Goal: Task Accomplishment & Management: Manage account settings

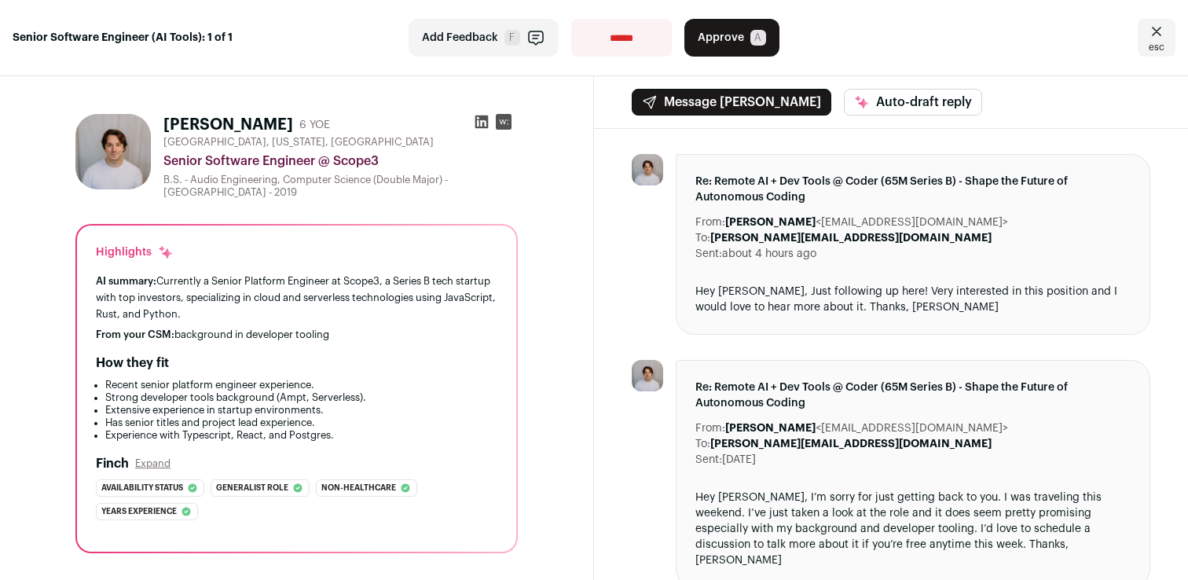
scroll to position [22, 0]
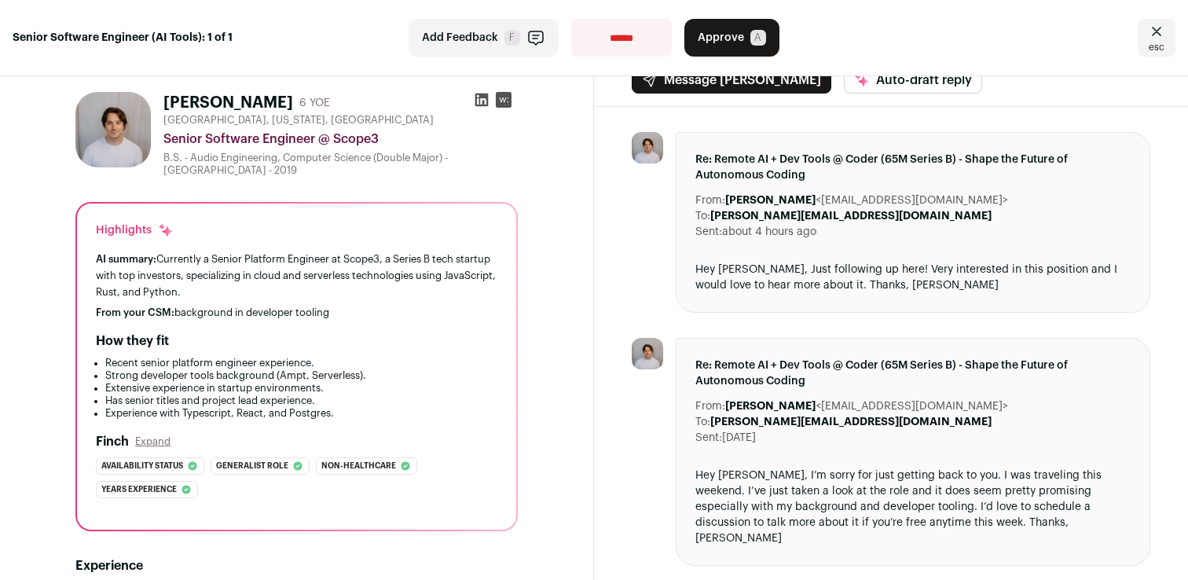
click at [365, 145] on div "Senior Software Engineer @ Scope3" at bounding box center [340, 139] width 354 height 19
click at [362, 137] on div "Senior Software Engineer @ Scope3" at bounding box center [340, 139] width 354 height 19
drag, startPoint x: 362, startPoint y: 137, endPoint x: 384, endPoint y: 137, distance: 22.8
click at [384, 137] on div "Senior Software Engineer @ Scope3" at bounding box center [340, 139] width 354 height 19
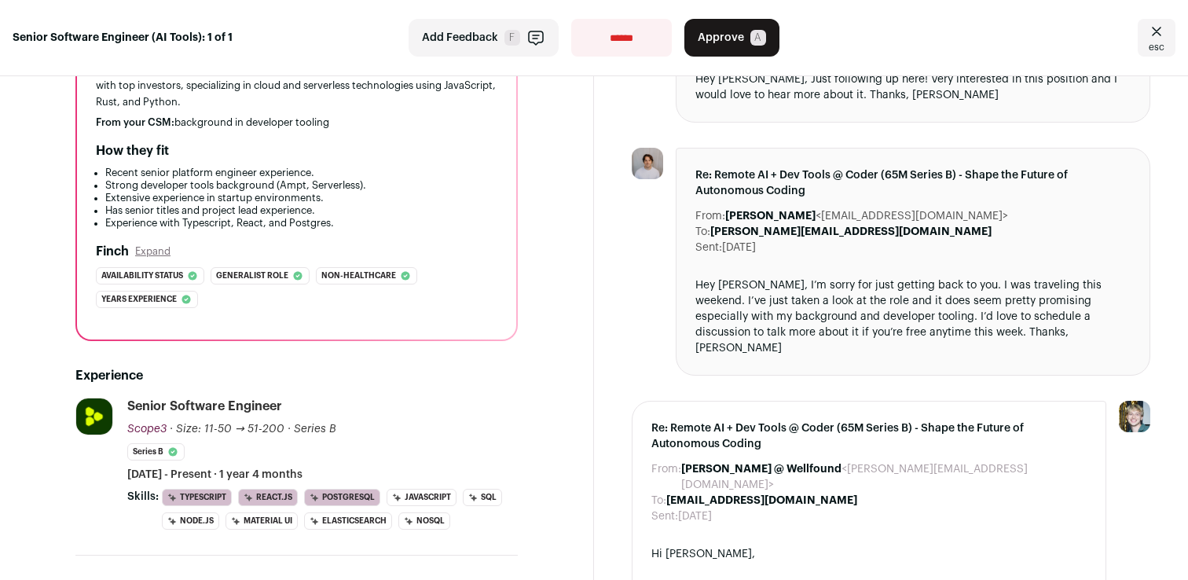
scroll to position [186, 0]
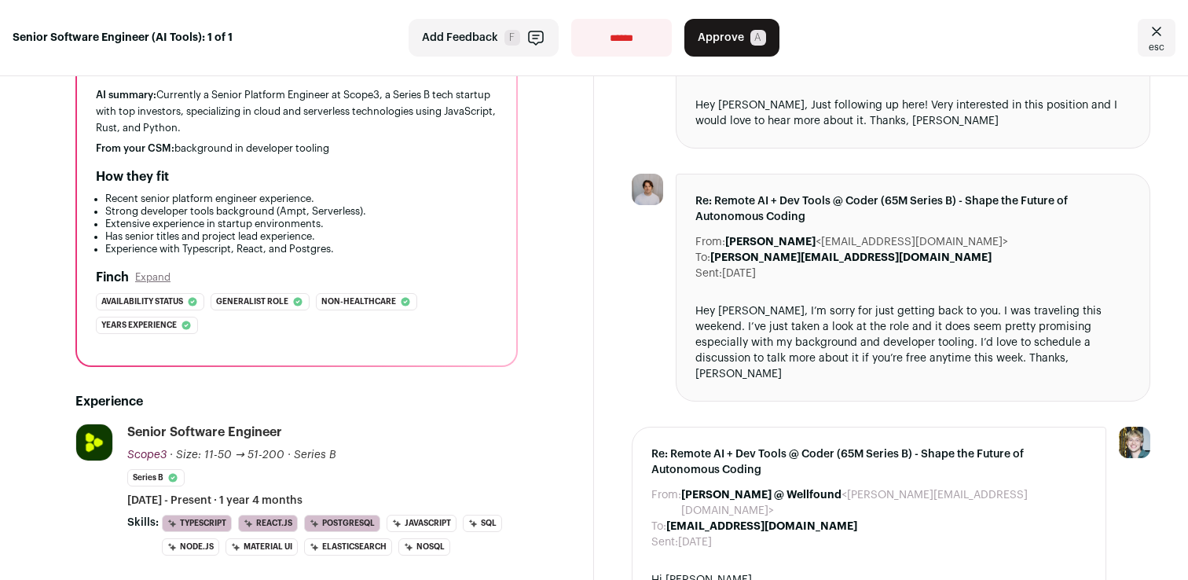
click at [782, 318] on div "Hey [PERSON_NAME], I’m sorry for just getting back to you. I was traveling this…" at bounding box center [913, 342] width 435 height 79
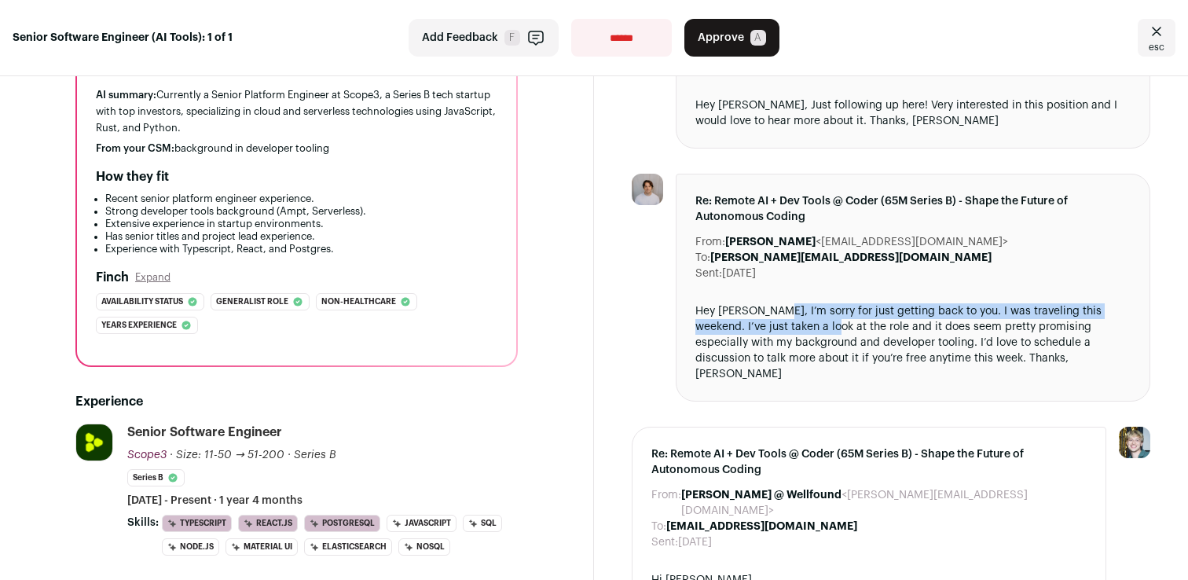
click at [786, 324] on div "Hey [PERSON_NAME], I’m sorry for just getting back to you. I was traveling this…" at bounding box center [913, 342] width 435 height 79
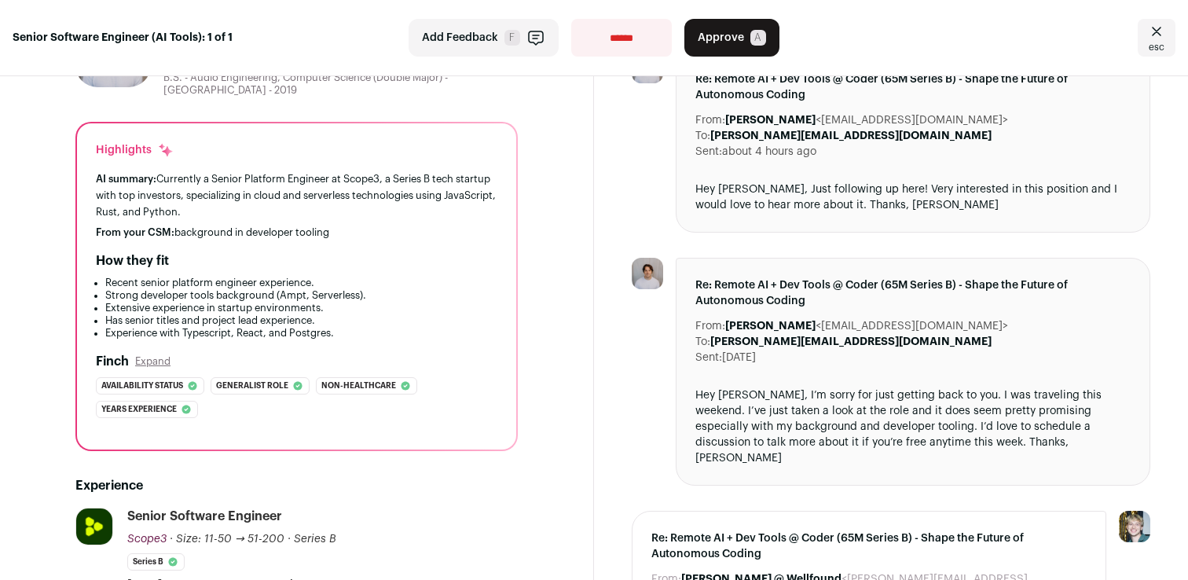
scroll to position [0, 0]
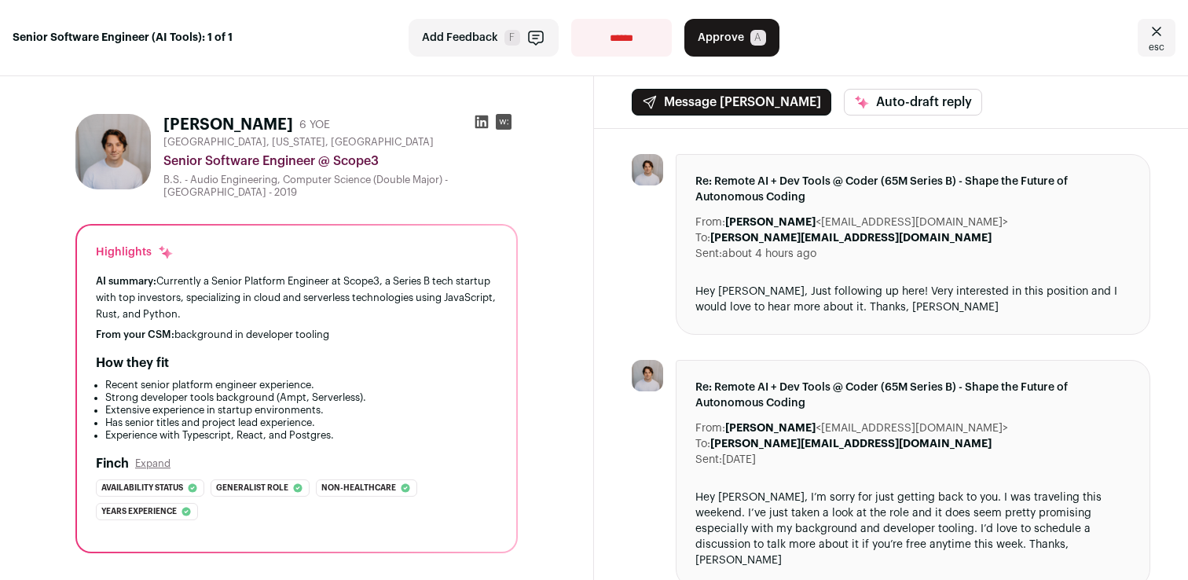
click at [788, 308] on div "Hey [PERSON_NAME], Just following up here! Very interested in this position and…" at bounding box center [913, 299] width 435 height 31
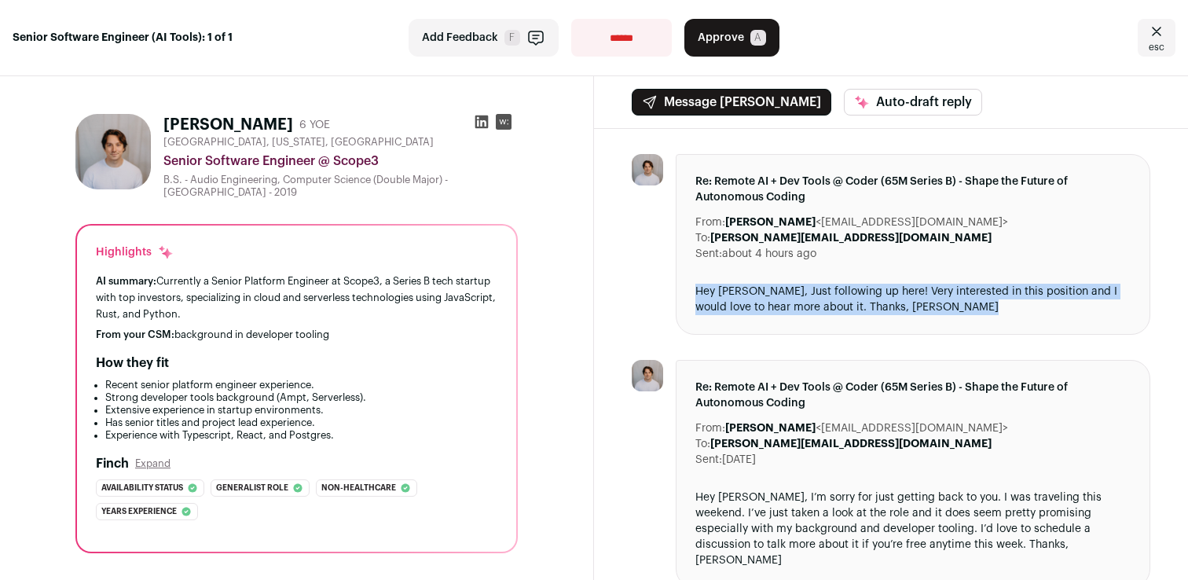
click at [788, 308] on div "Hey [PERSON_NAME], Just following up here! Very interested in this position and…" at bounding box center [913, 299] width 435 height 31
click at [785, 308] on div "Hey [PERSON_NAME], Just following up here! Very interested in this position and…" at bounding box center [913, 299] width 435 height 31
drag, startPoint x: 785, startPoint y: 308, endPoint x: 702, endPoint y: 298, distance: 83.9
click at [702, 299] on div "Hey [PERSON_NAME], Just following up here! Very interested in this position and…" at bounding box center [913, 299] width 435 height 31
click at [702, 298] on div "Hey [PERSON_NAME], Just following up here! Very interested in this position and…" at bounding box center [913, 299] width 435 height 31
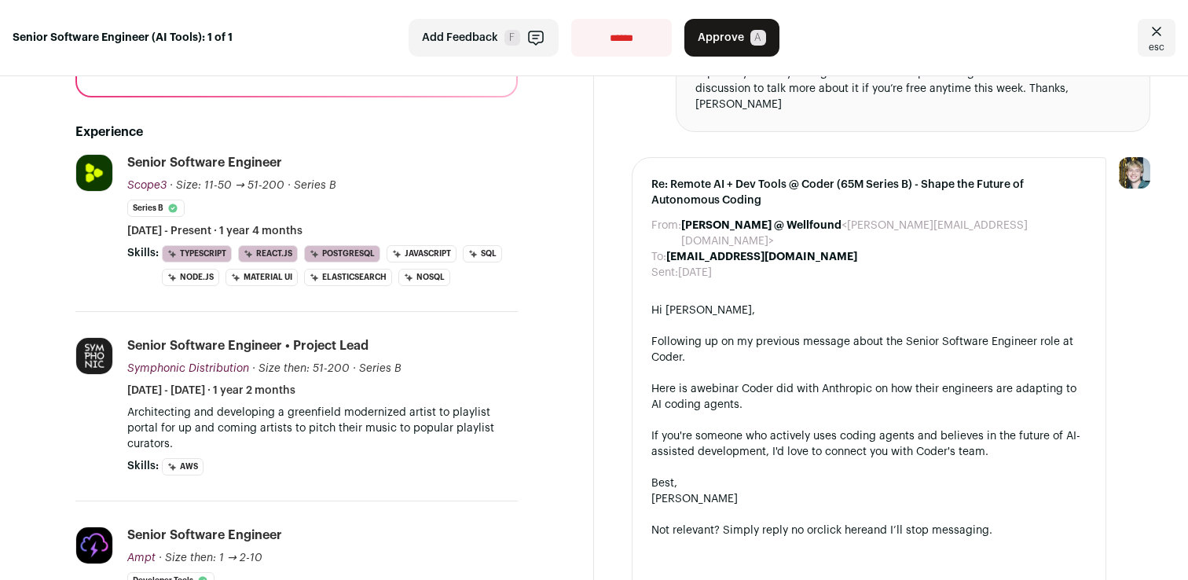
scroll to position [473, 0]
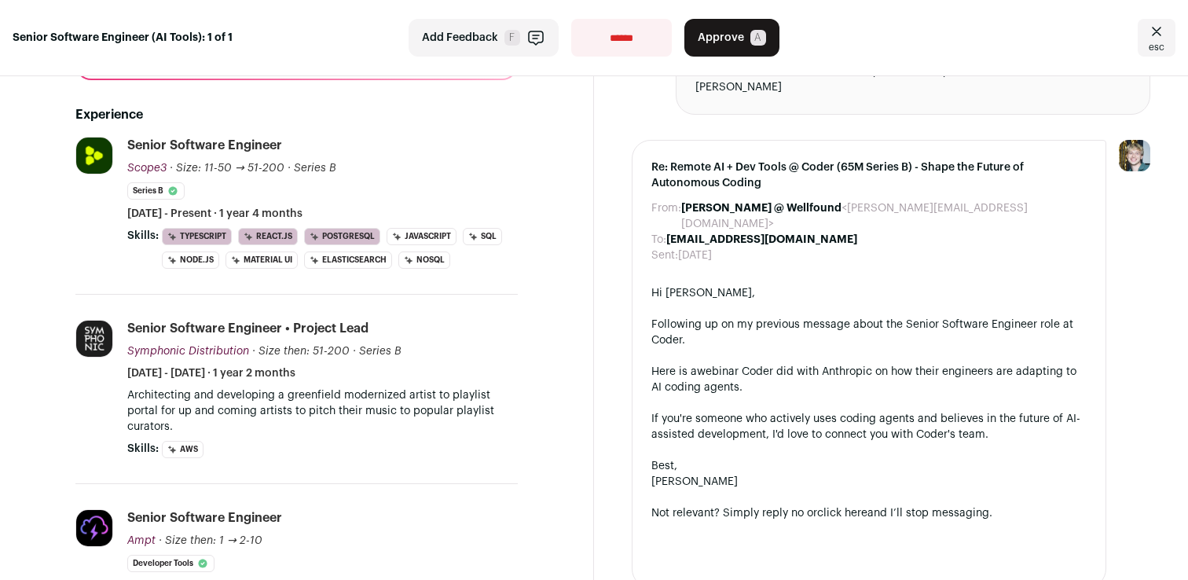
click at [500, 407] on p "Architecting and developing a greenfield modernized artist to playlist portal f…" at bounding box center [322, 410] width 391 height 47
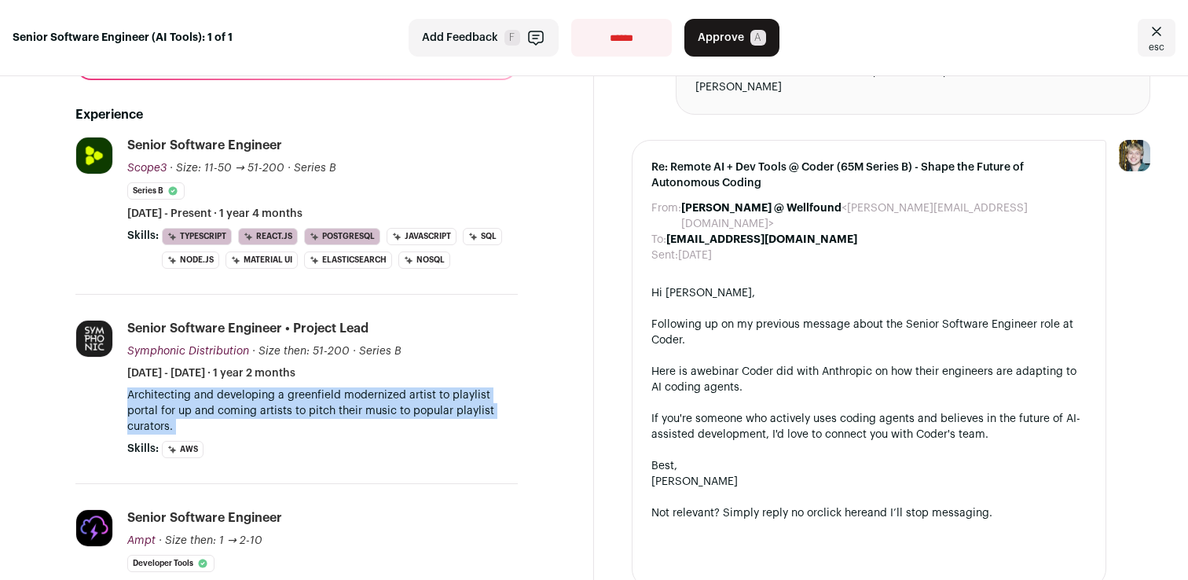
click at [500, 407] on p "Architecting and developing a greenfield modernized artist to playlist portal f…" at bounding box center [322, 410] width 391 height 47
click at [490, 411] on p "Architecting and developing a greenfield modernized artist to playlist portal f…" at bounding box center [322, 410] width 391 height 47
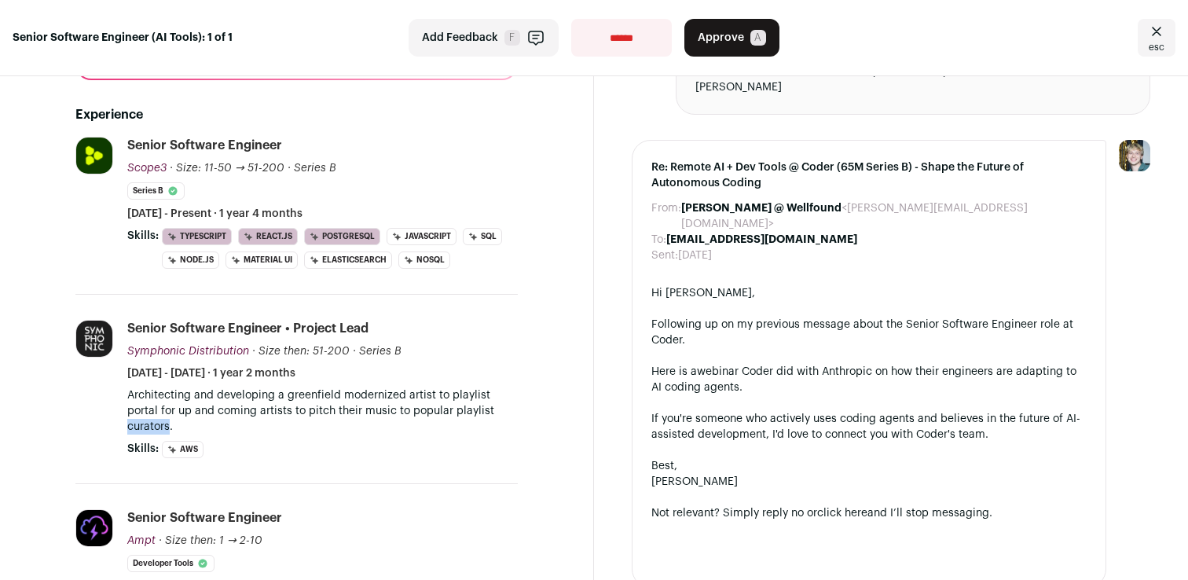
click at [490, 411] on p "Architecting and developing a greenfield modernized artist to playlist portal f…" at bounding box center [322, 410] width 391 height 47
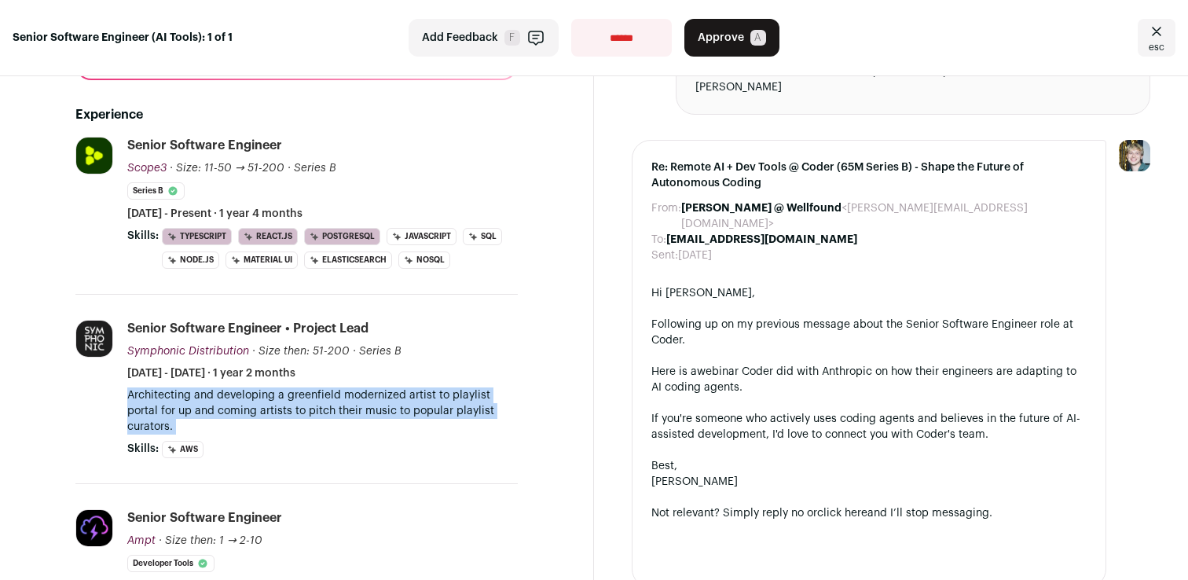
click at [490, 411] on p "Architecting and developing a greenfield modernized artist to playlist portal f…" at bounding box center [322, 410] width 391 height 47
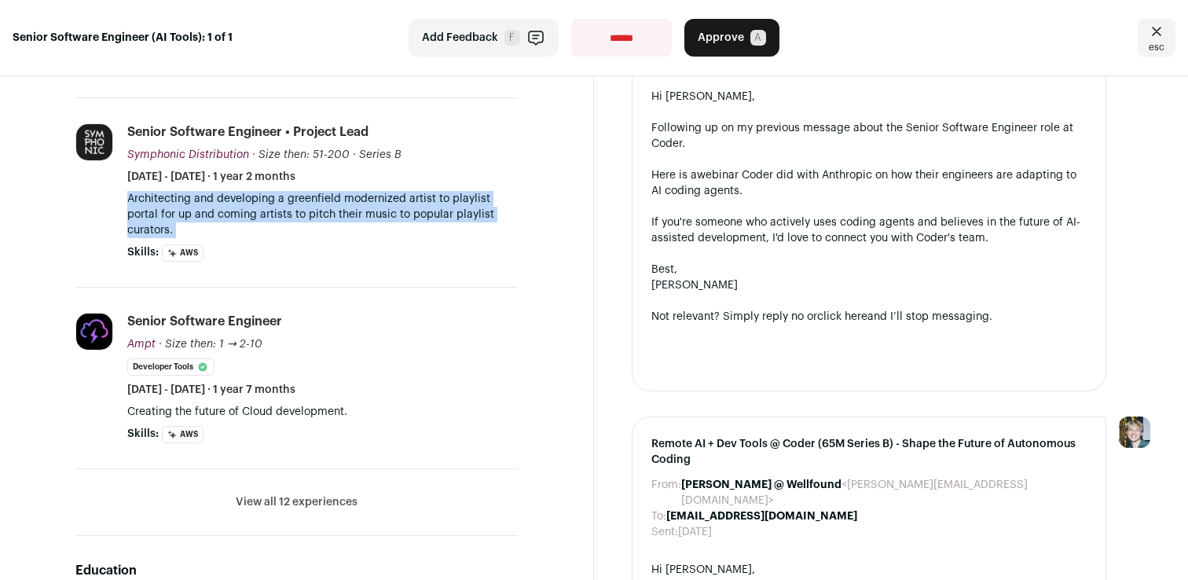
scroll to position [671, 0]
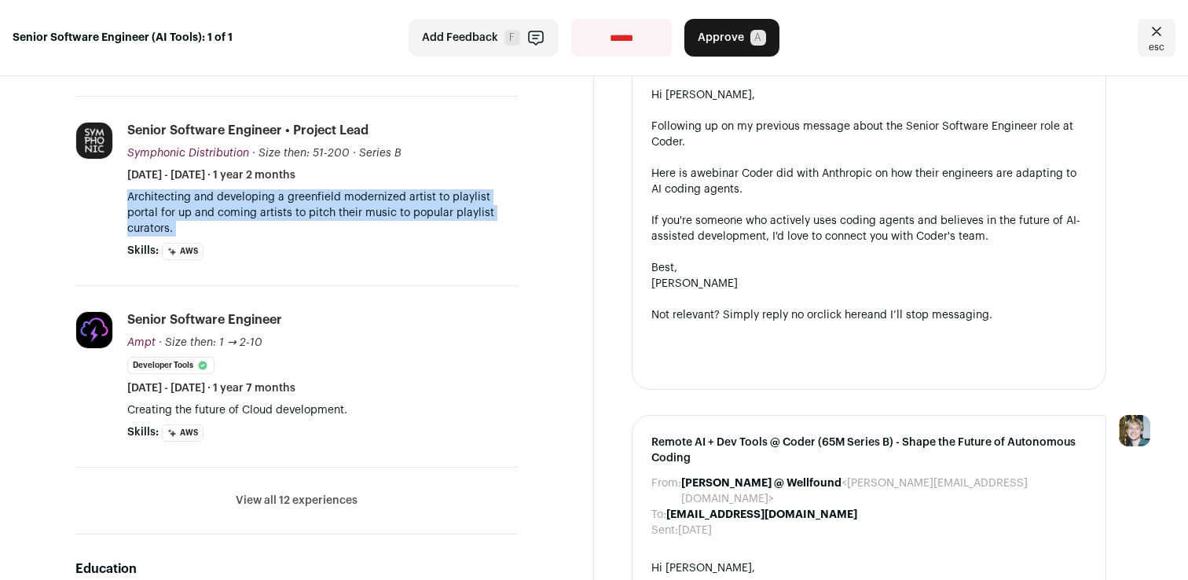
click at [747, 41] on button "Approve A" at bounding box center [732, 38] width 95 height 38
